Goal: Information Seeking & Learning: Learn about a topic

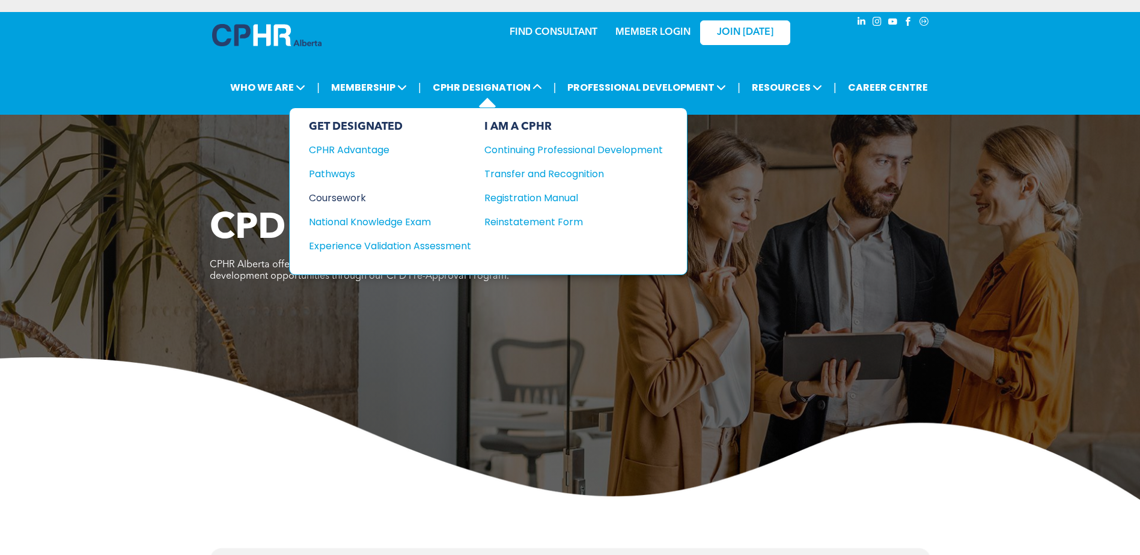
click at [352, 195] on div "Coursework" at bounding box center [382, 197] width 146 height 15
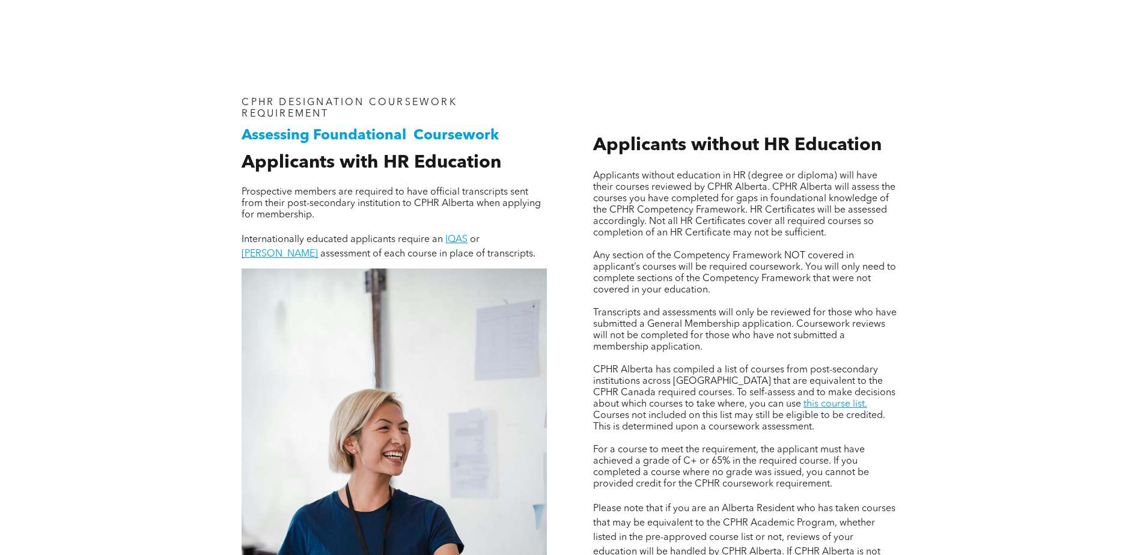
scroll to position [901, 0]
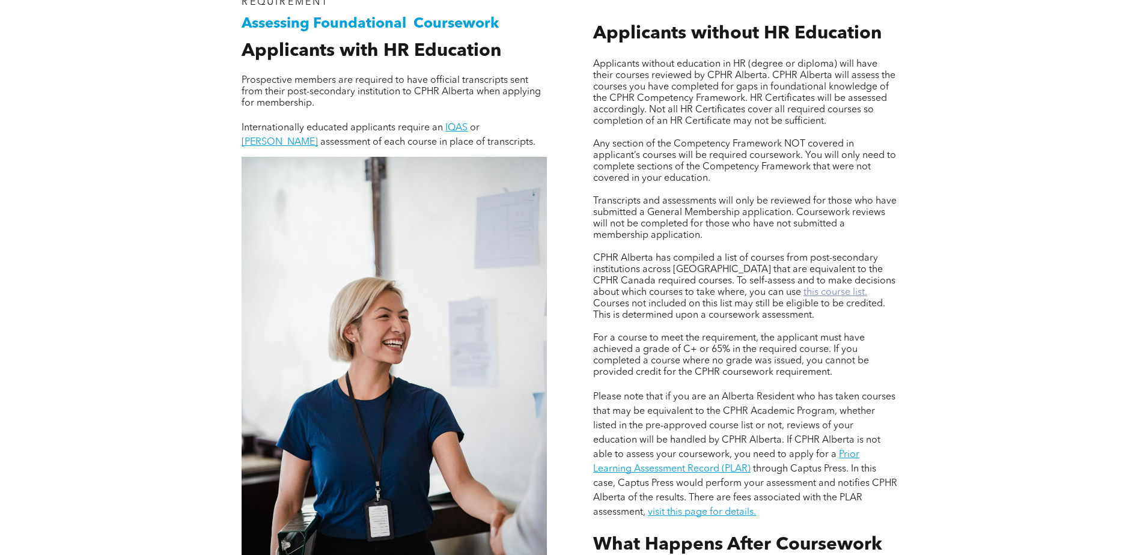
click at [803, 294] on link "this course list." at bounding box center [835, 293] width 64 height 10
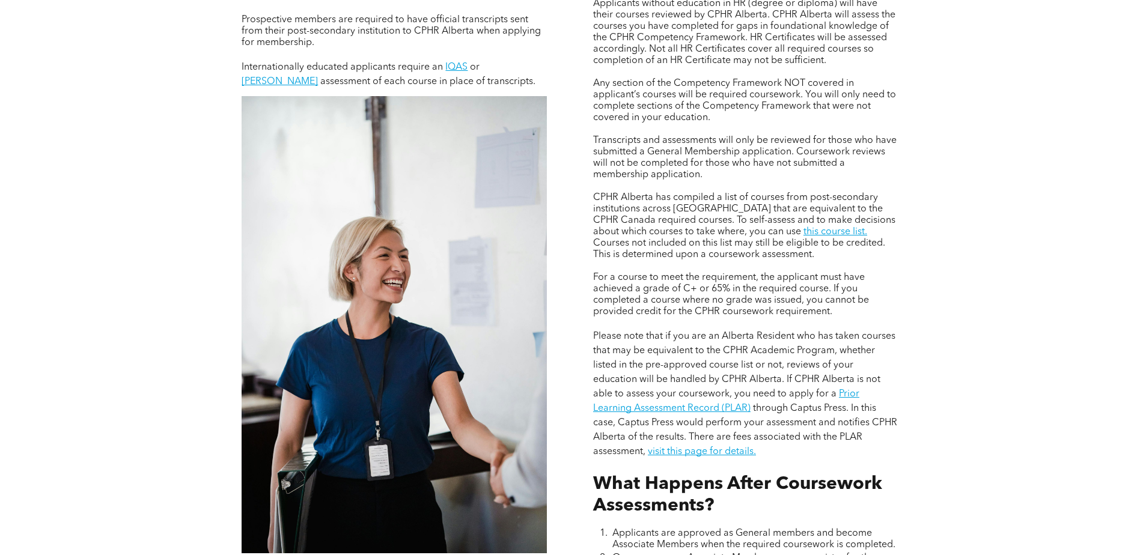
scroll to position [961, 0]
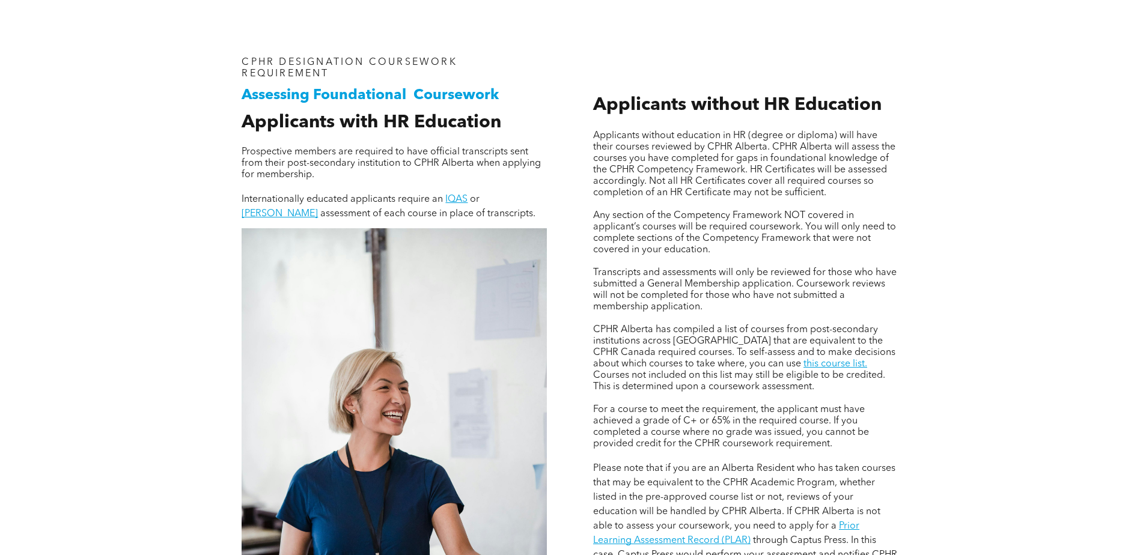
scroll to position [901, 0]
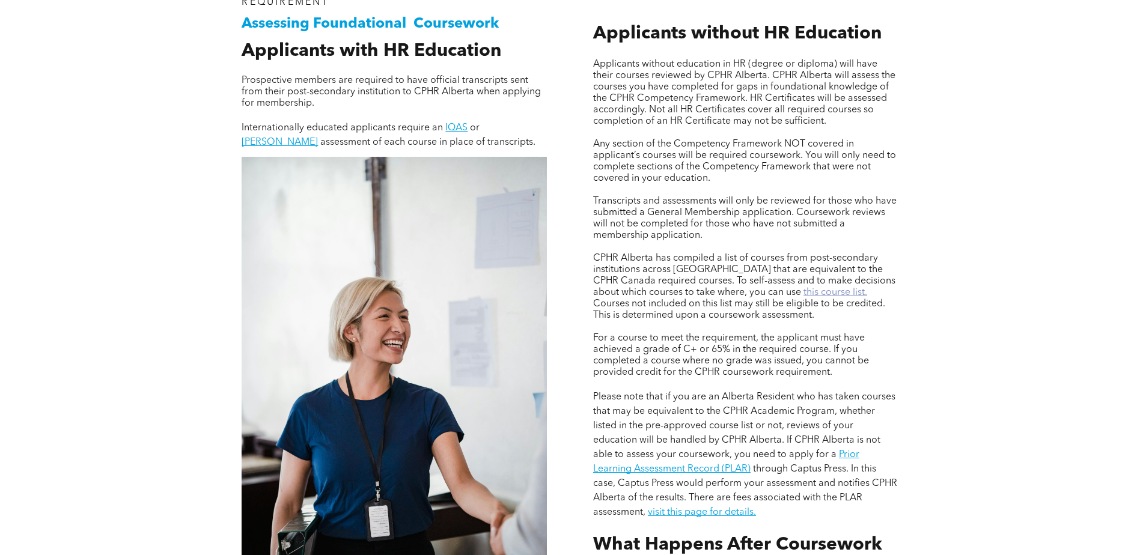
click at [803, 291] on link "this course list." at bounding box center [835, 293] width 64 height 10
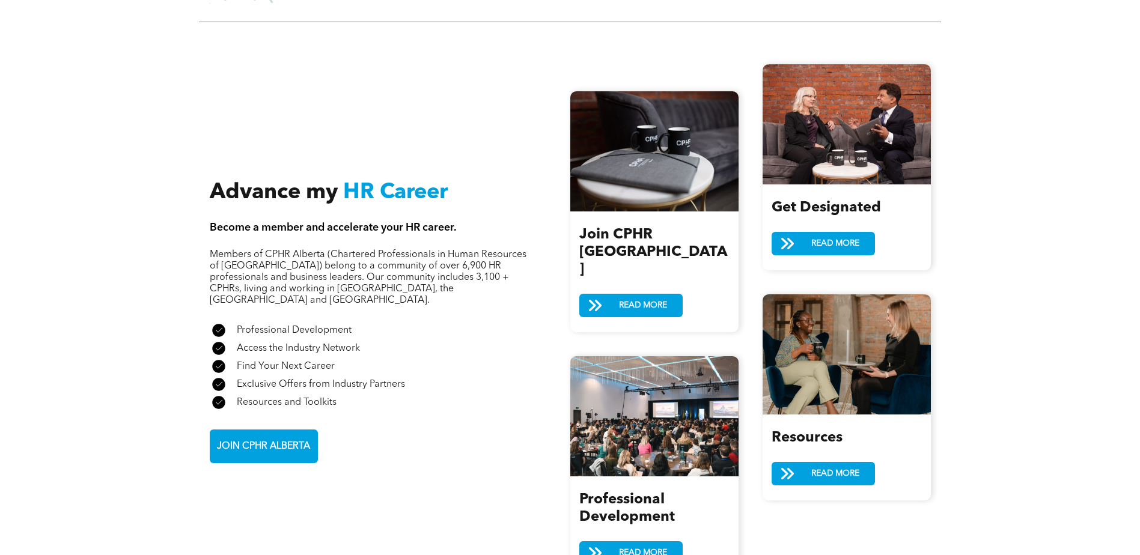
scroll to position [1382, 0]
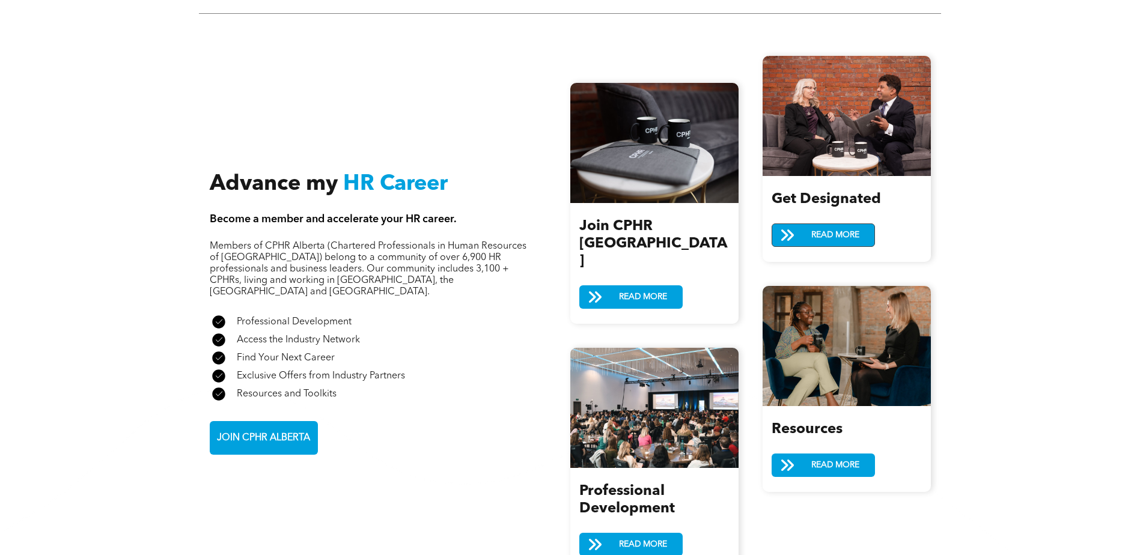
click at [838, 231] on span "READ MORE" at bounding box center [835, 235] width 56 height 22
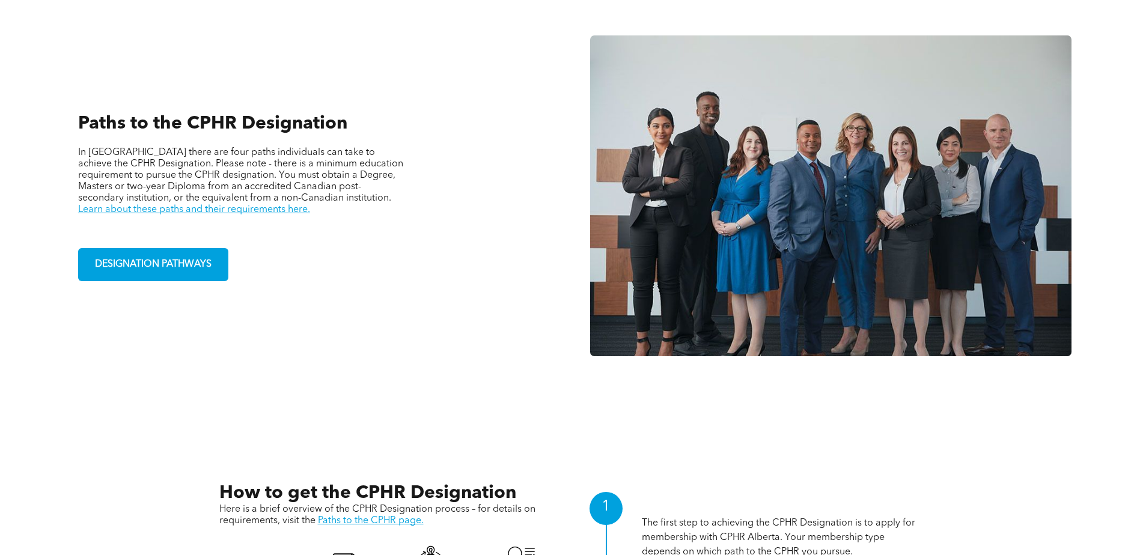
scroll to position [901, 0]
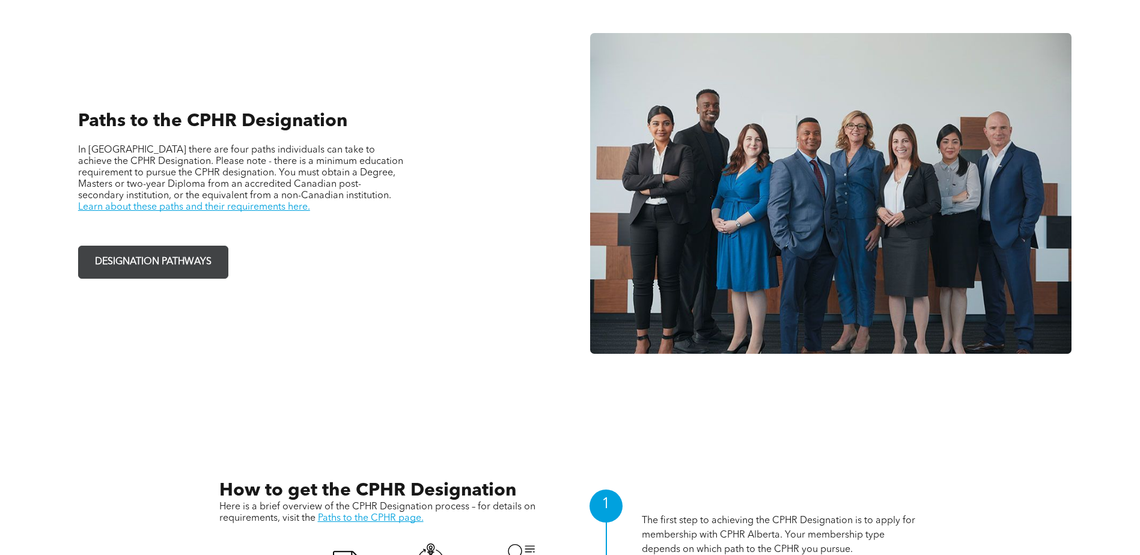
click at [144, 272] on span "DESIGNATION PATHWAYS" at bounding box center [153, 261] width 125 height 23
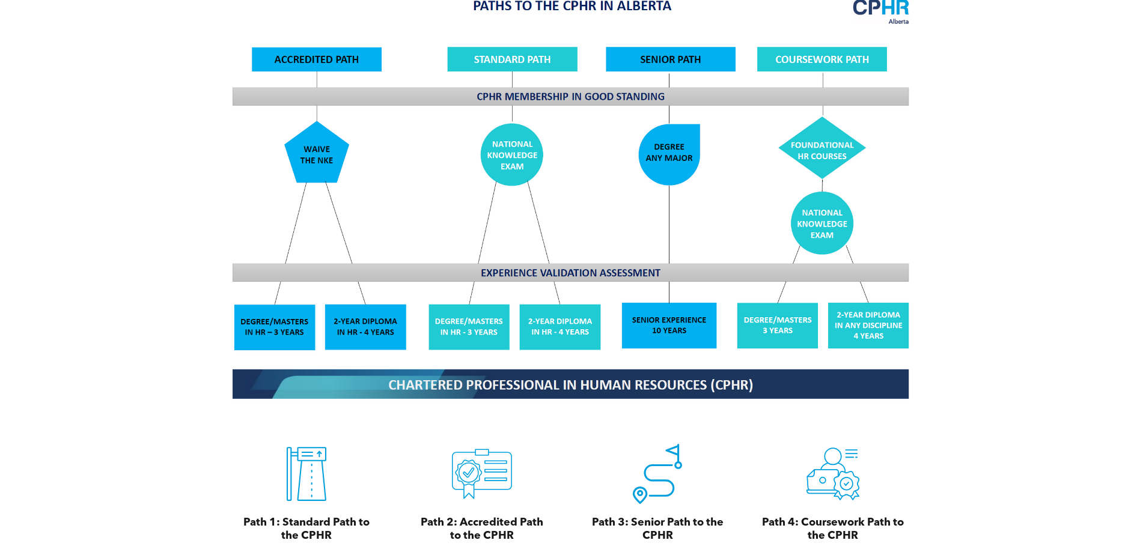
scroll to position [1141, 0]
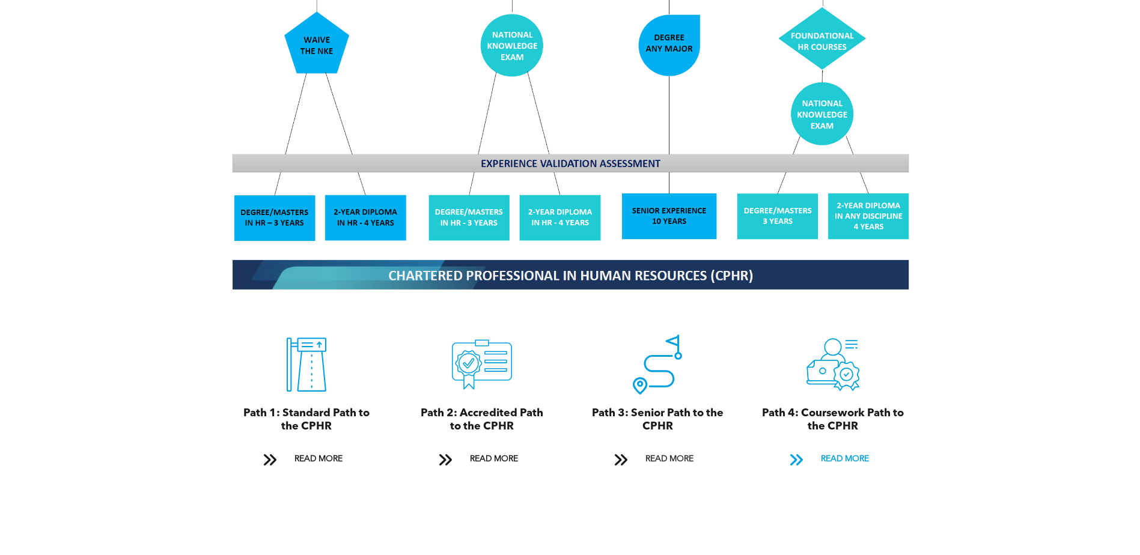
click at [842, 448] on span "READ MORE" at bounding box center [844, 459] width 56 height 22
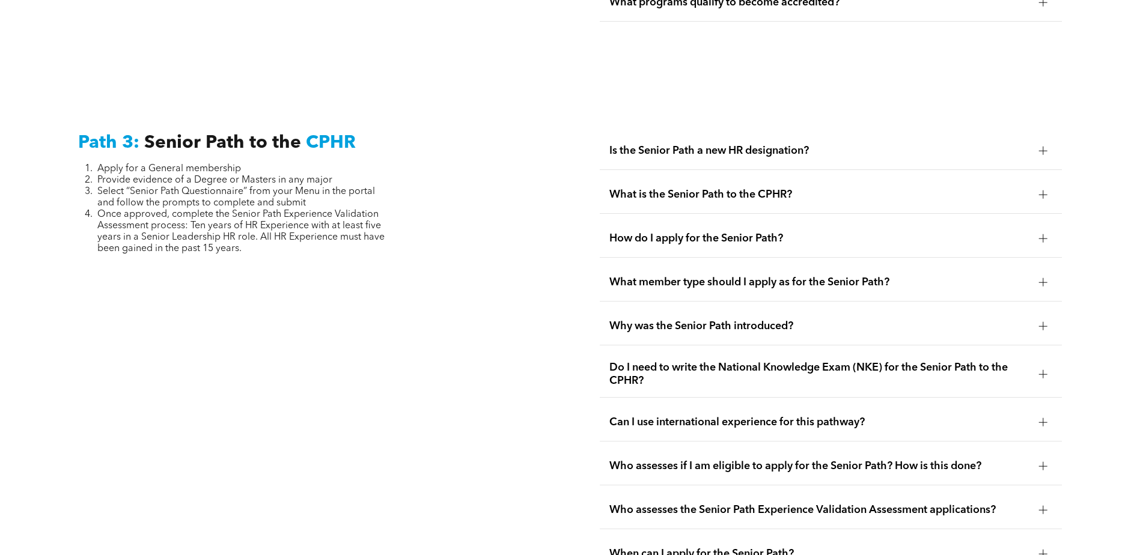
scroll to position [3386, 0]
